Goal: Task Accomplishment & Management: Manage account settings

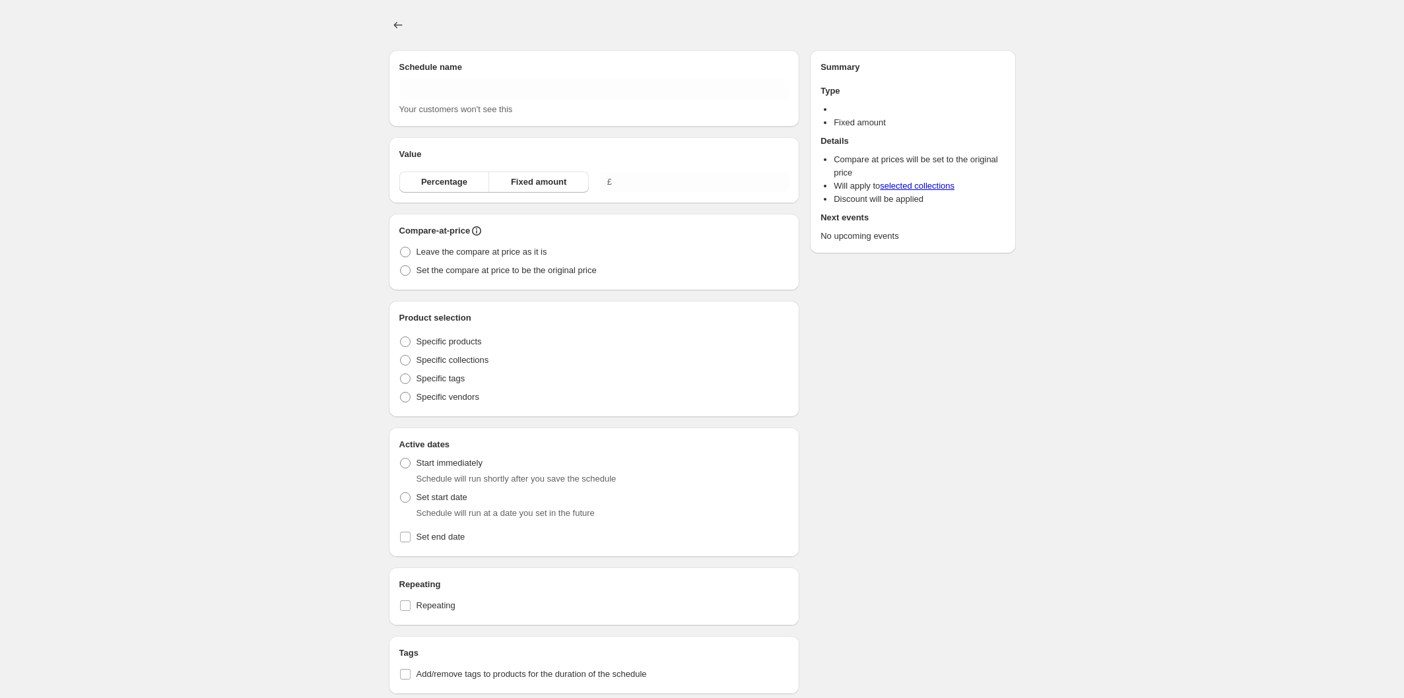
type input "[DATE] 8am"
radio input "true"
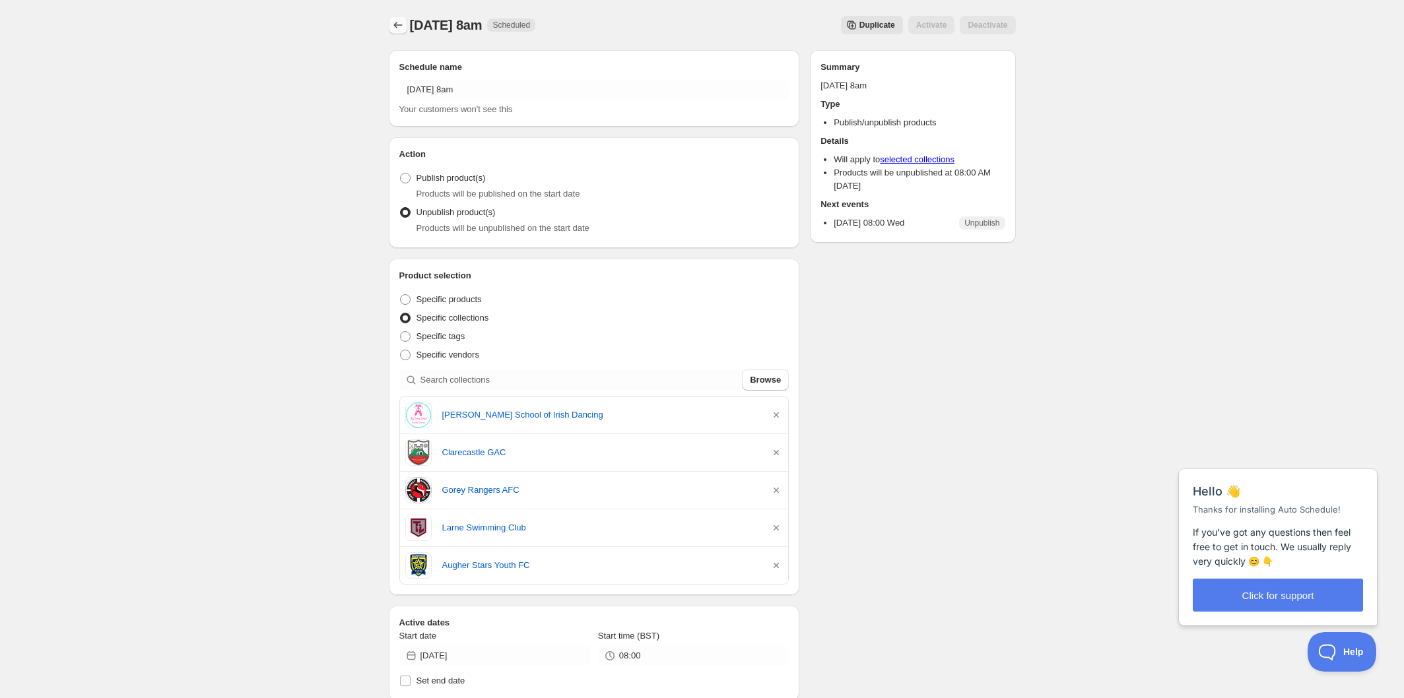
click at [396, 20] on icon "Schedules" at bounding box center [397, 24] width 13 height 13
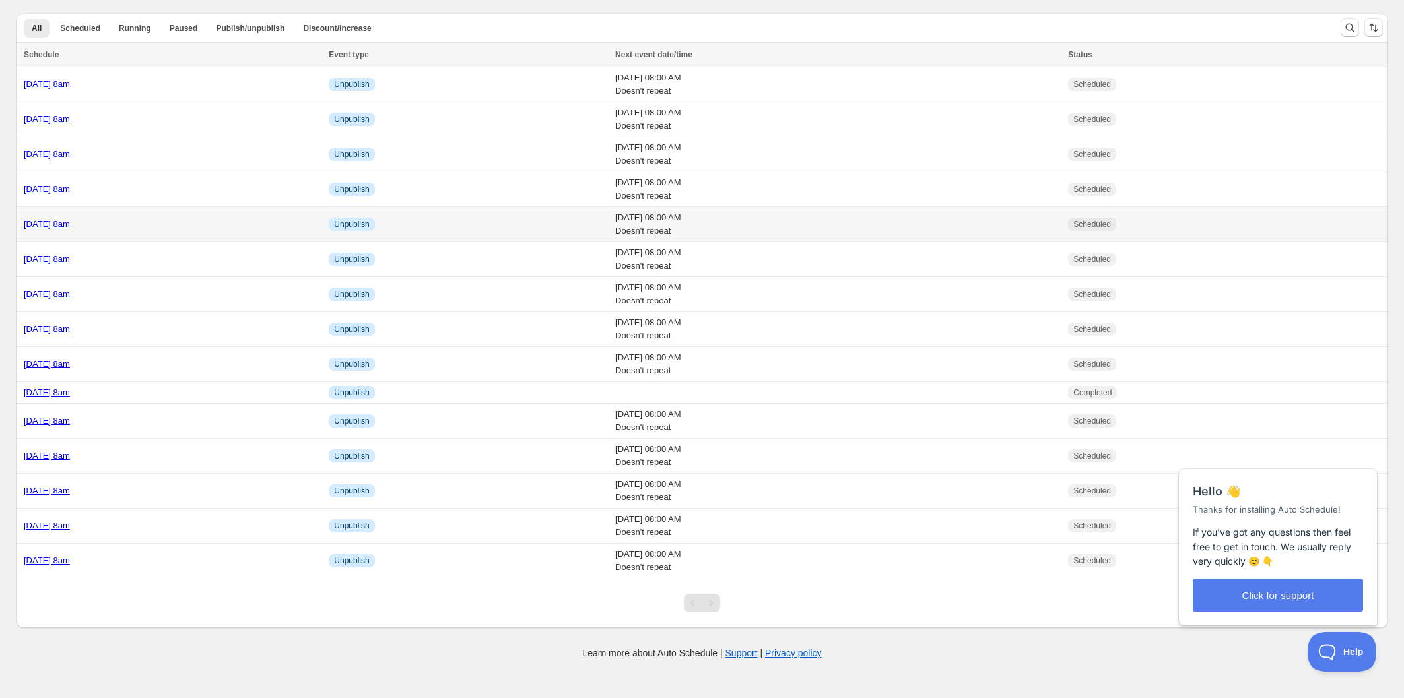
click at [209, 222] on div "[DATE] 8am" at bounding box center [172, 224] width 297 height 13
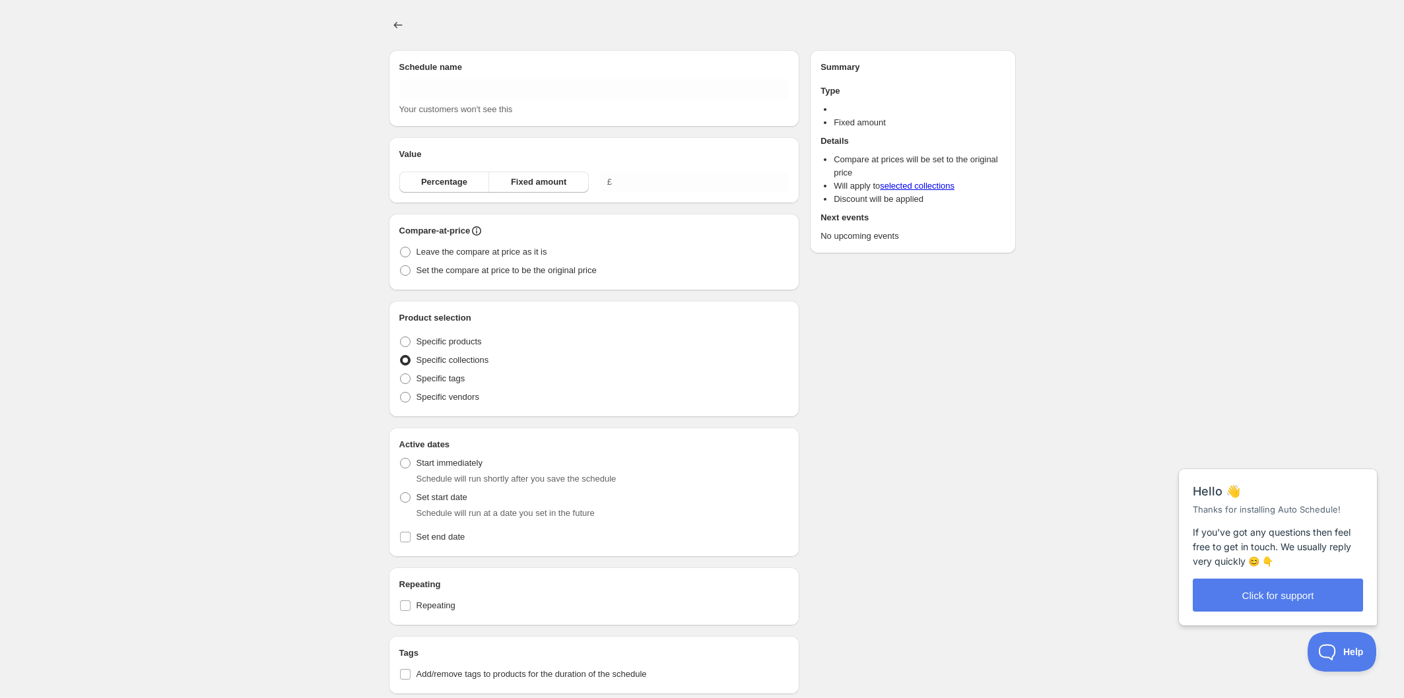
type input "[DATE] 8am"
radio input "true"
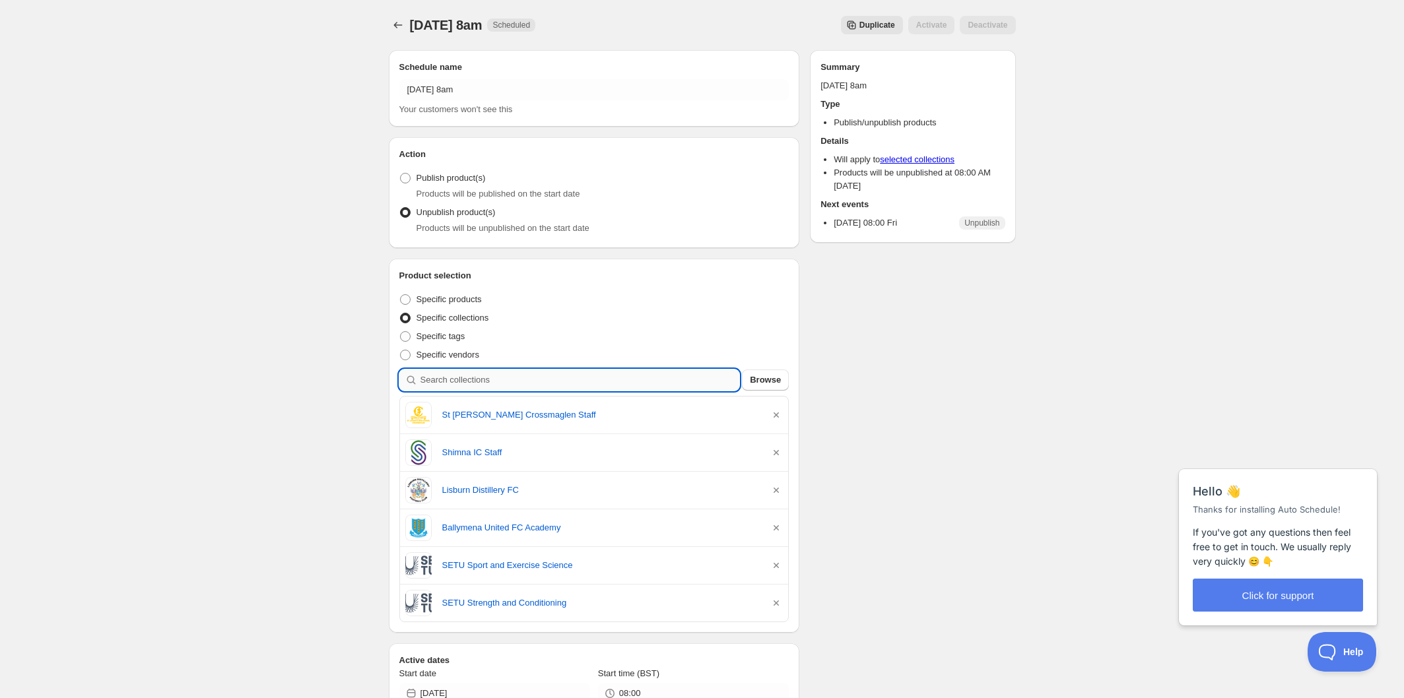
click at [531, 384] on input "search" at bounding box center [581, 380] width 320 height 21
type input "s"
